Goal: Navigation & Orientation: Find specific page/section

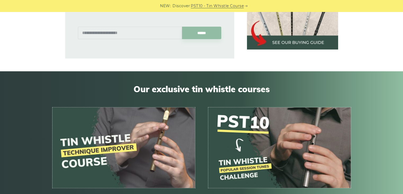
scroll to position [545, 0]
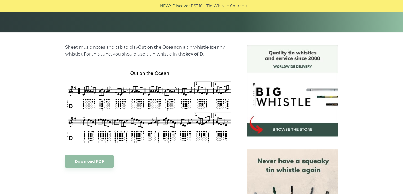
scroll to position [117, 0]
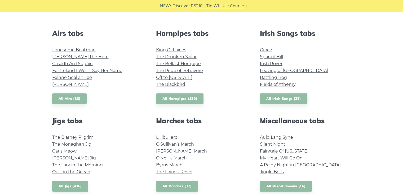
scroll to position [205, 0]
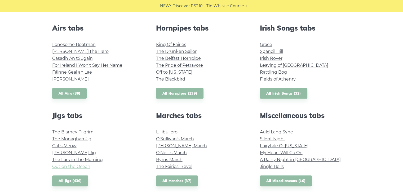
click at [69, 165] on link "Out on the Ocean" at bounding box center [71, 166] width 38 height 5
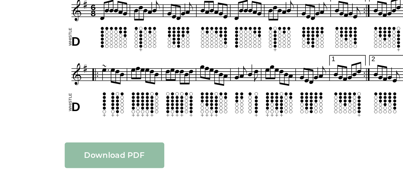
scroll to position [114, 0]
